Goal: Task Accomplishment & Management: Complete application form

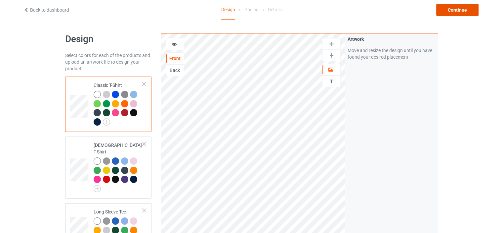
click at [445, 12] on div "Continue" at bounding box center [458, 10] width 42 height 12
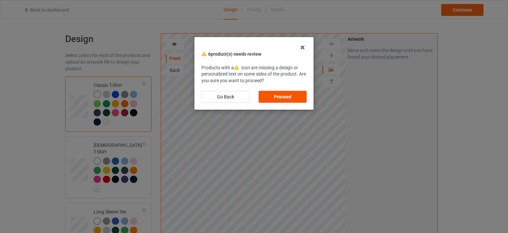
click at [290, 98] on div "Proceed" at bounding box center [283, 97] width 48 height 12
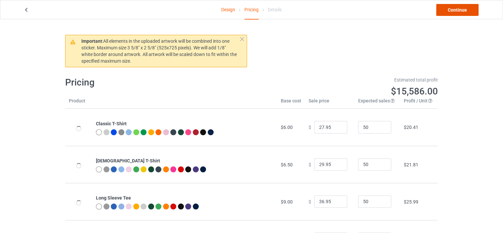
click at [443, 12] on link "Continue" at bounding box center [458, 10] width 42 height 12
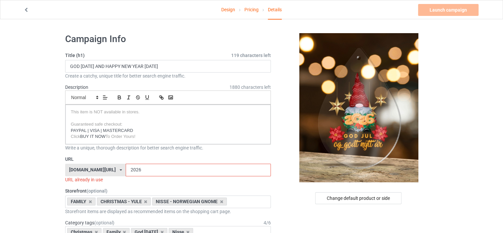
click at [101, 170] on div "[DOMAIN_NAME][URL]" at bounding box center [92, 169] width 47 height 5
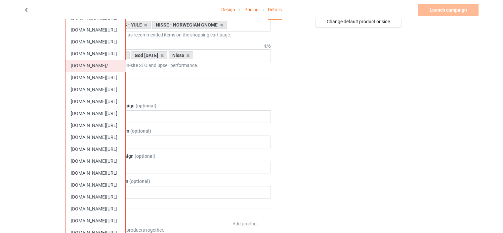
scroll to position [220, 0]
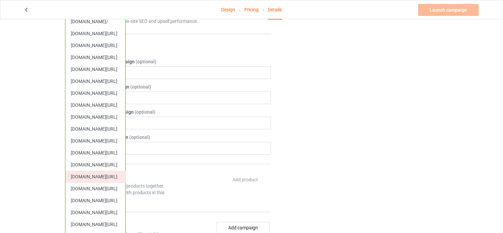
click at [95, 173] on div "[DOMAIN_NAME][URL]" at bounding box center [96, 176] width 60 height 12
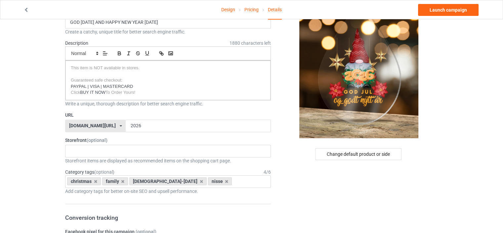
scroll to position [22, 0]
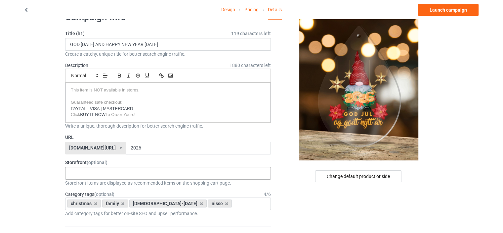
click at [111, 167] on div "CHRISTMAS SALE VIKING FUNNY SHIELDMAIDEN PROUD VIKING 5f7cddfa0c34e67d9072201c …" at bounding box center [168, 173] width 206 height 13
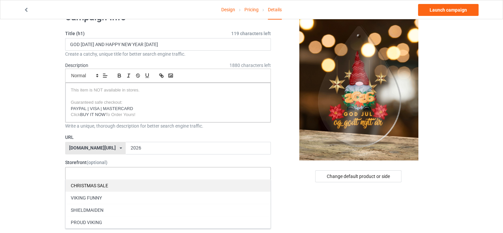
click at [111, 180] on div "CHRISTMAS SALE" at bounding box center [168, 185] width 205 height 12
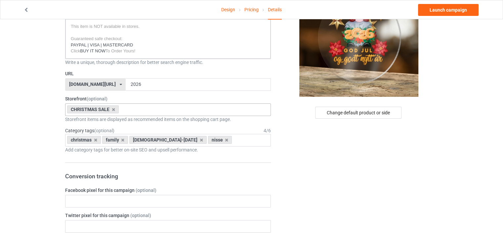
scroll to position [110, 0]
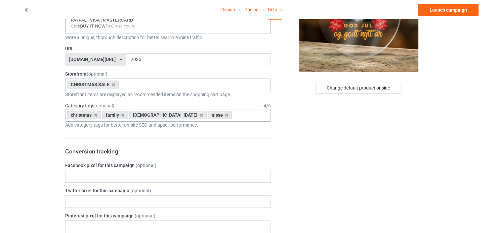
click at [212, 116] on div "christmas family god-[DATE] nisse Age > [DEMOGRAPHIC_DATA] > 1 Age > [DEMOGRAPH…" at bounding box center [168, 115] width 206 height 13
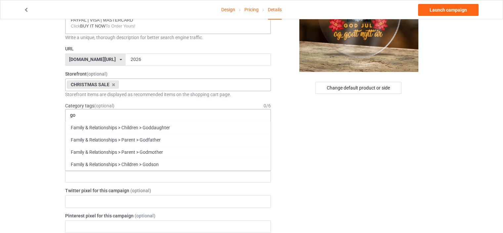
type input "g"
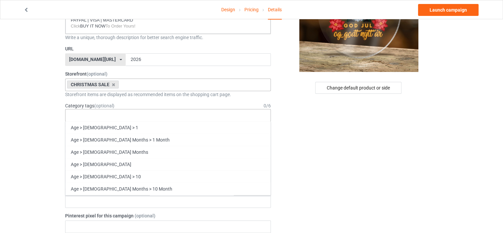
type input "c"
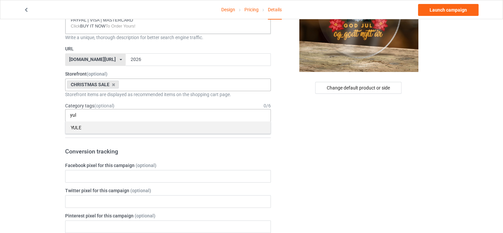
type input "yul"
click at [71, 122] on div "YULE" at bounding box center [168, 127] width 205 height 12
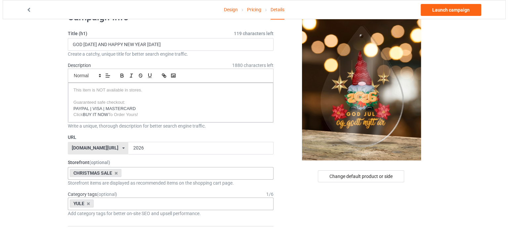
scroll to position [0, 0]
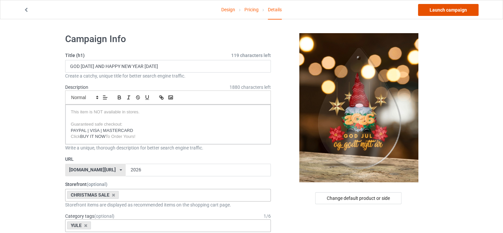
click at [428, 7] on link "Launch campaign" at bounding box center [448, 10] width 61 height 12
